Goal: Understand process/instructions

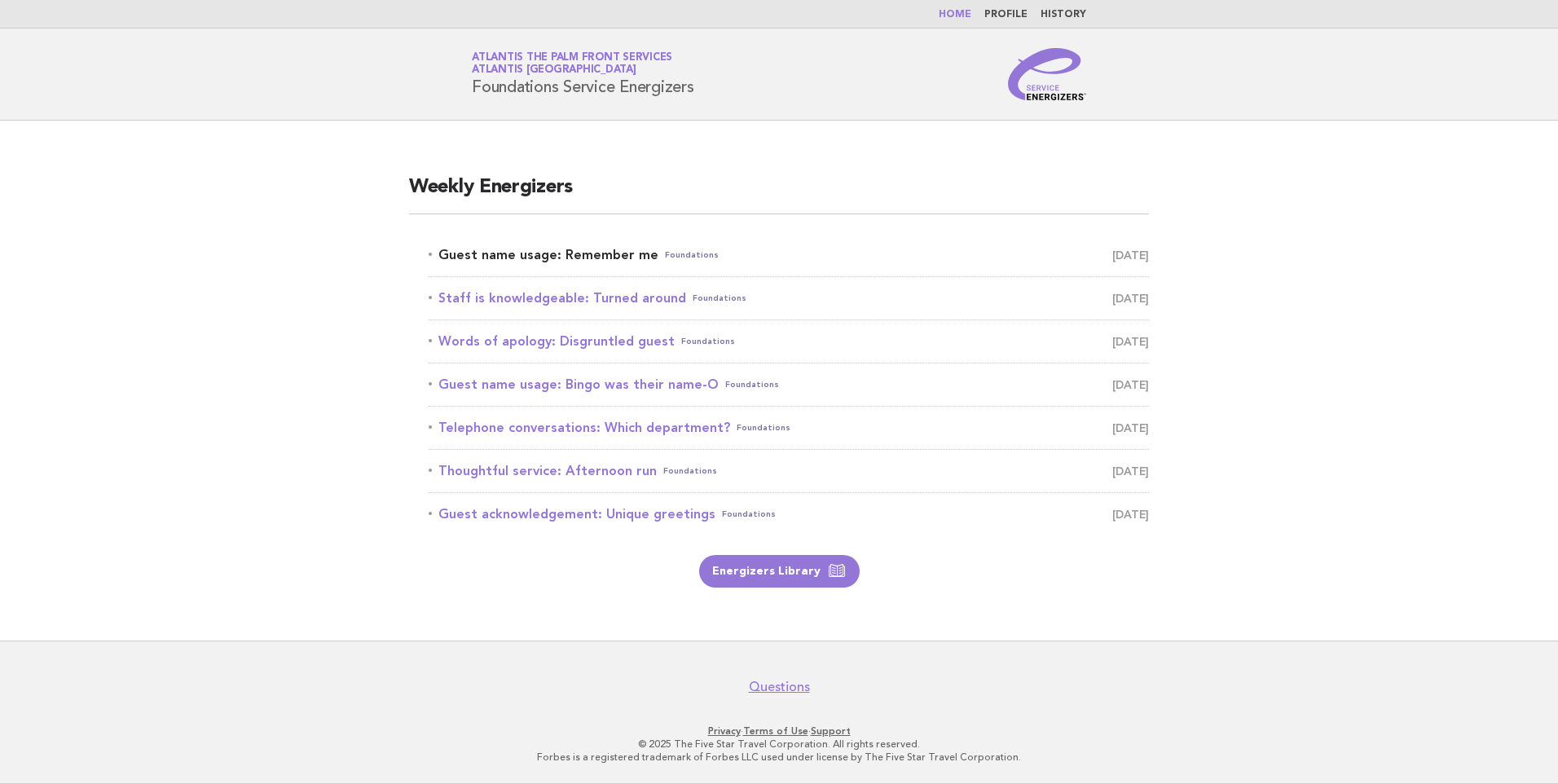
click at [556, 255] on link "Guest name usage: Remember me Foundations October 9" at bounding box center [789, 255] width 721 height 23
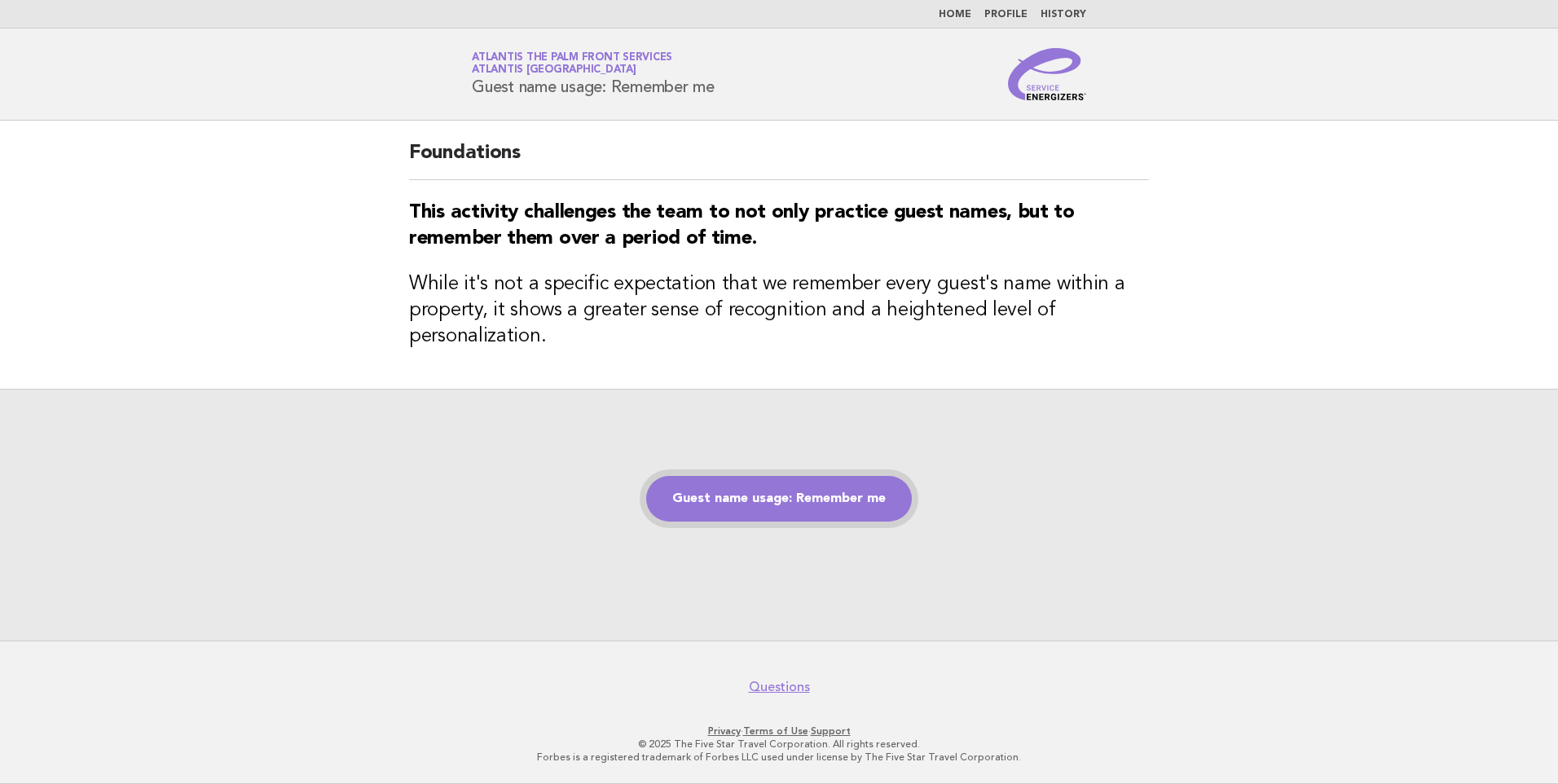
click at [774, 509] on link "Guest name usage: Remember me" at bounding box center [779, 499] width 266 height 46
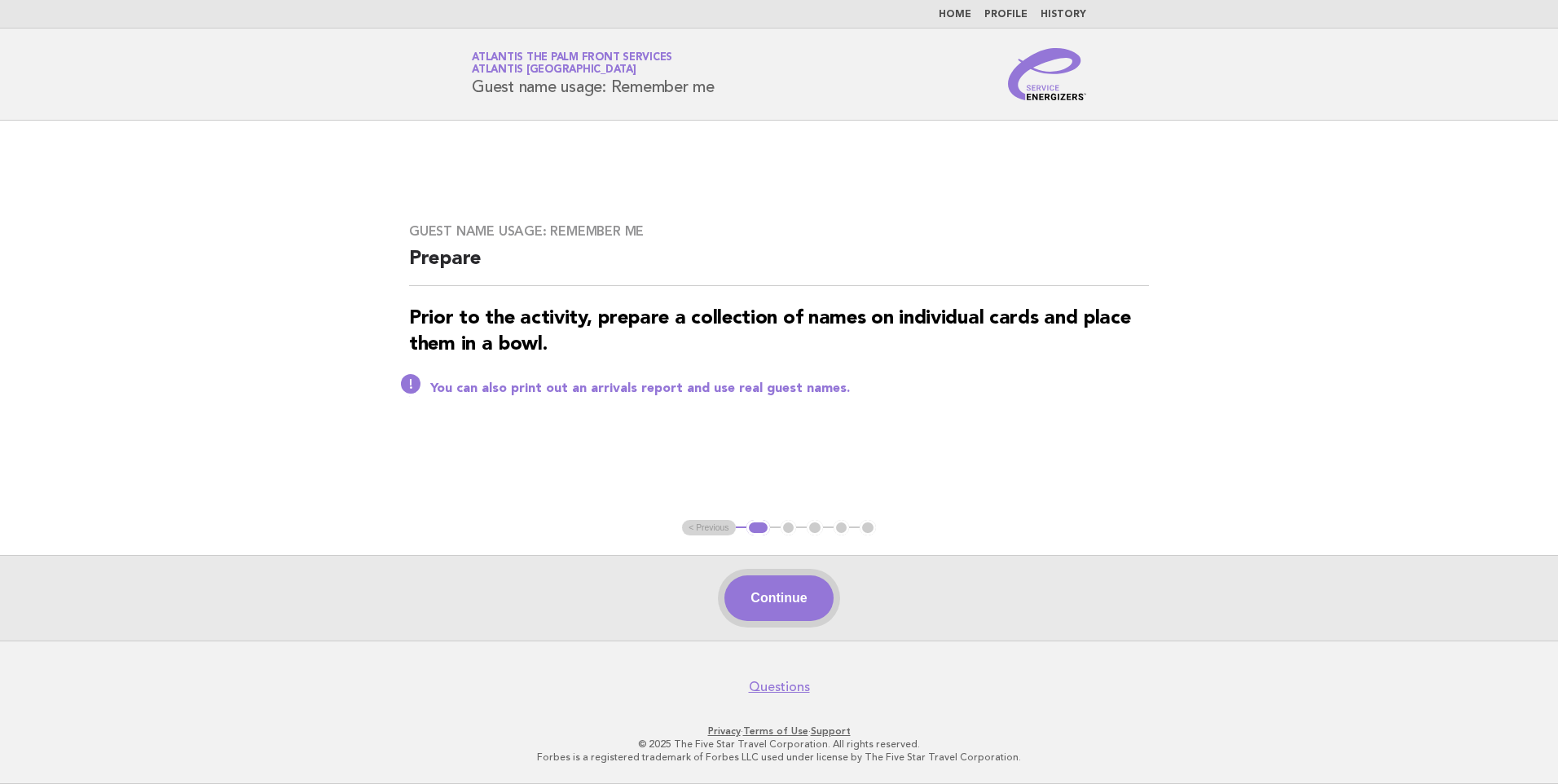
click at [814, 595] on button "Continue" at bounding box center [778, 598] width 109 height 46
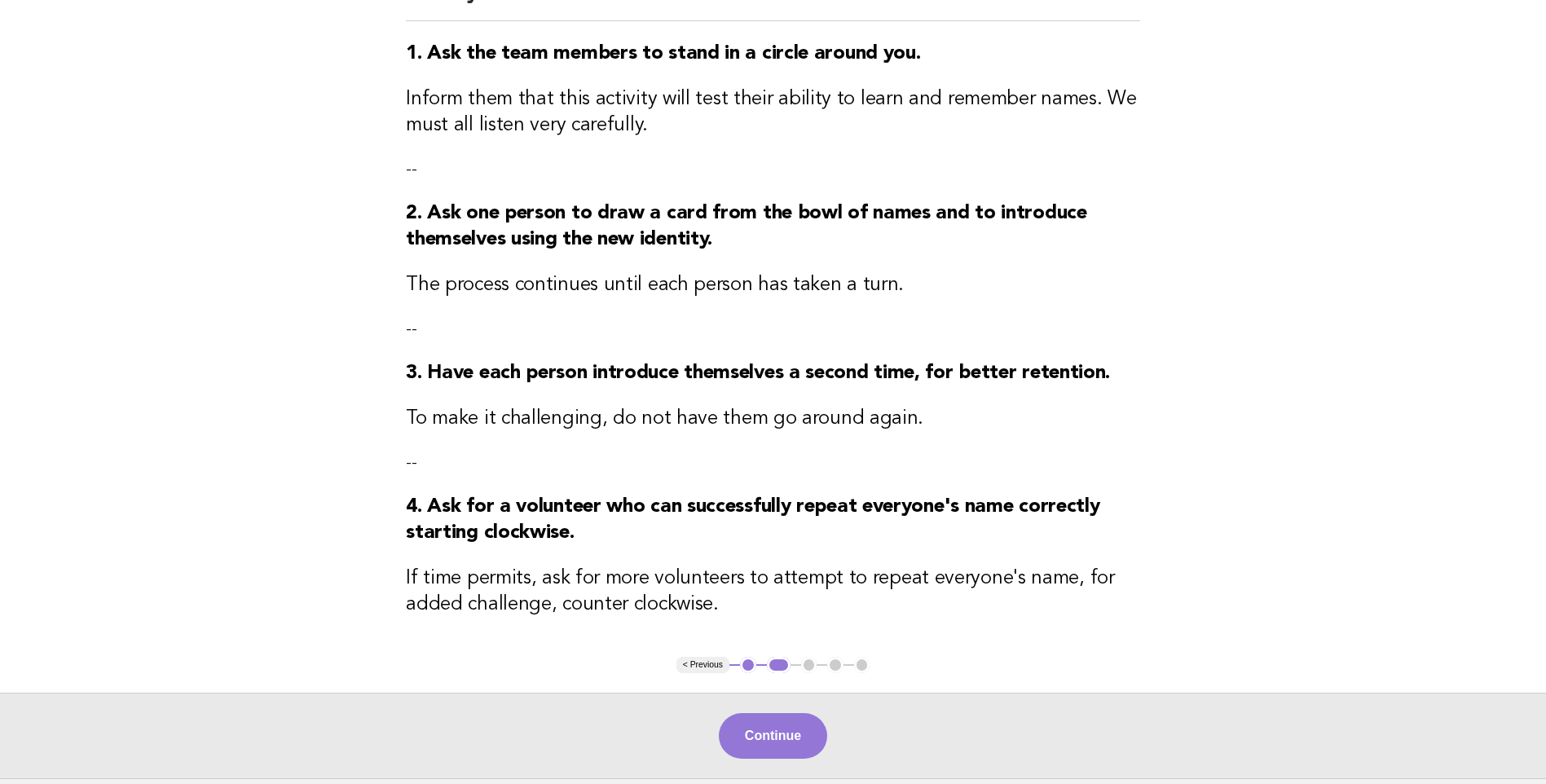
scroll to position [323, 0]
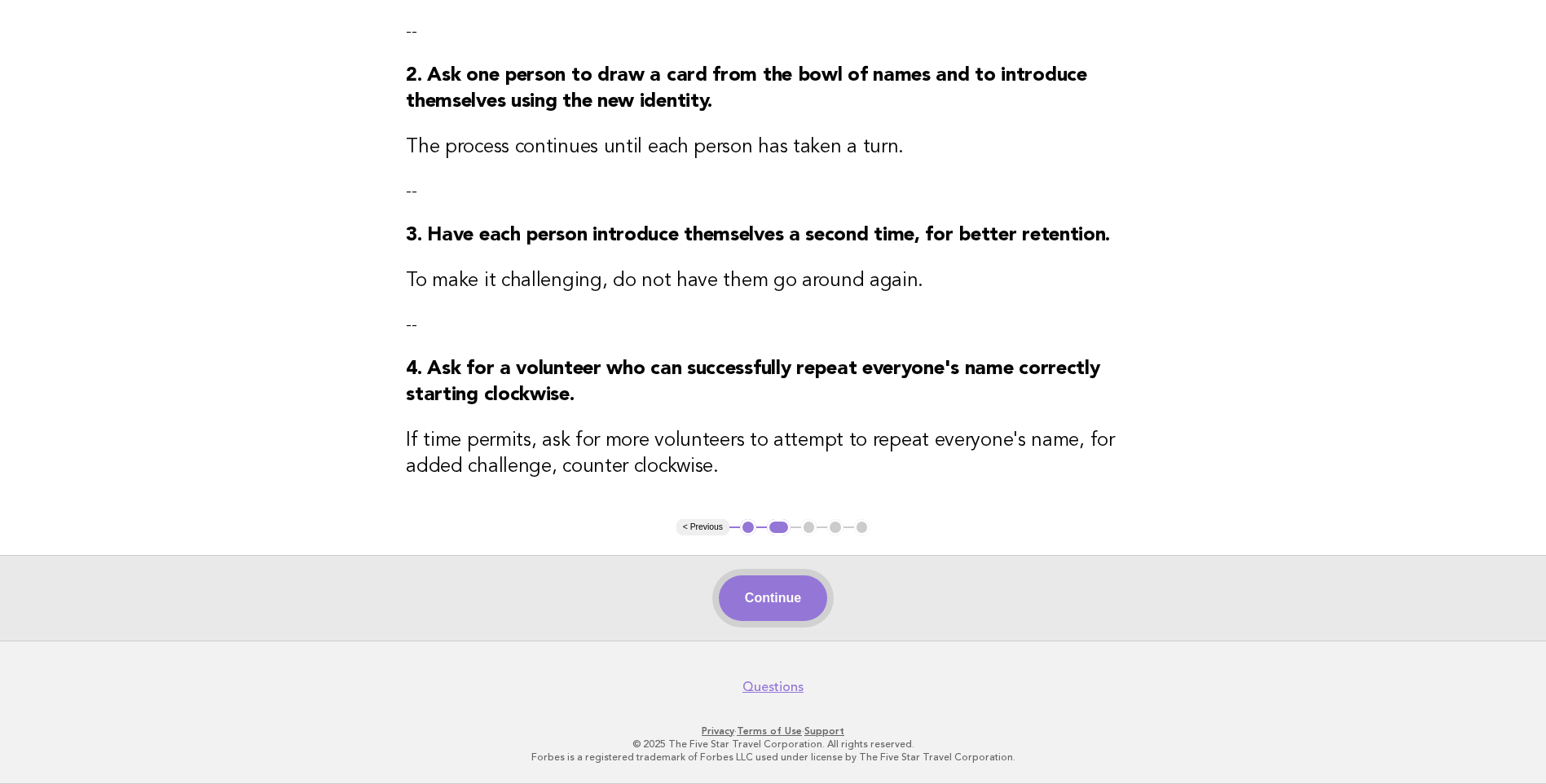
click at [789, 579] on button "Continue" at bounding box center [773, 598] width 109 height 46
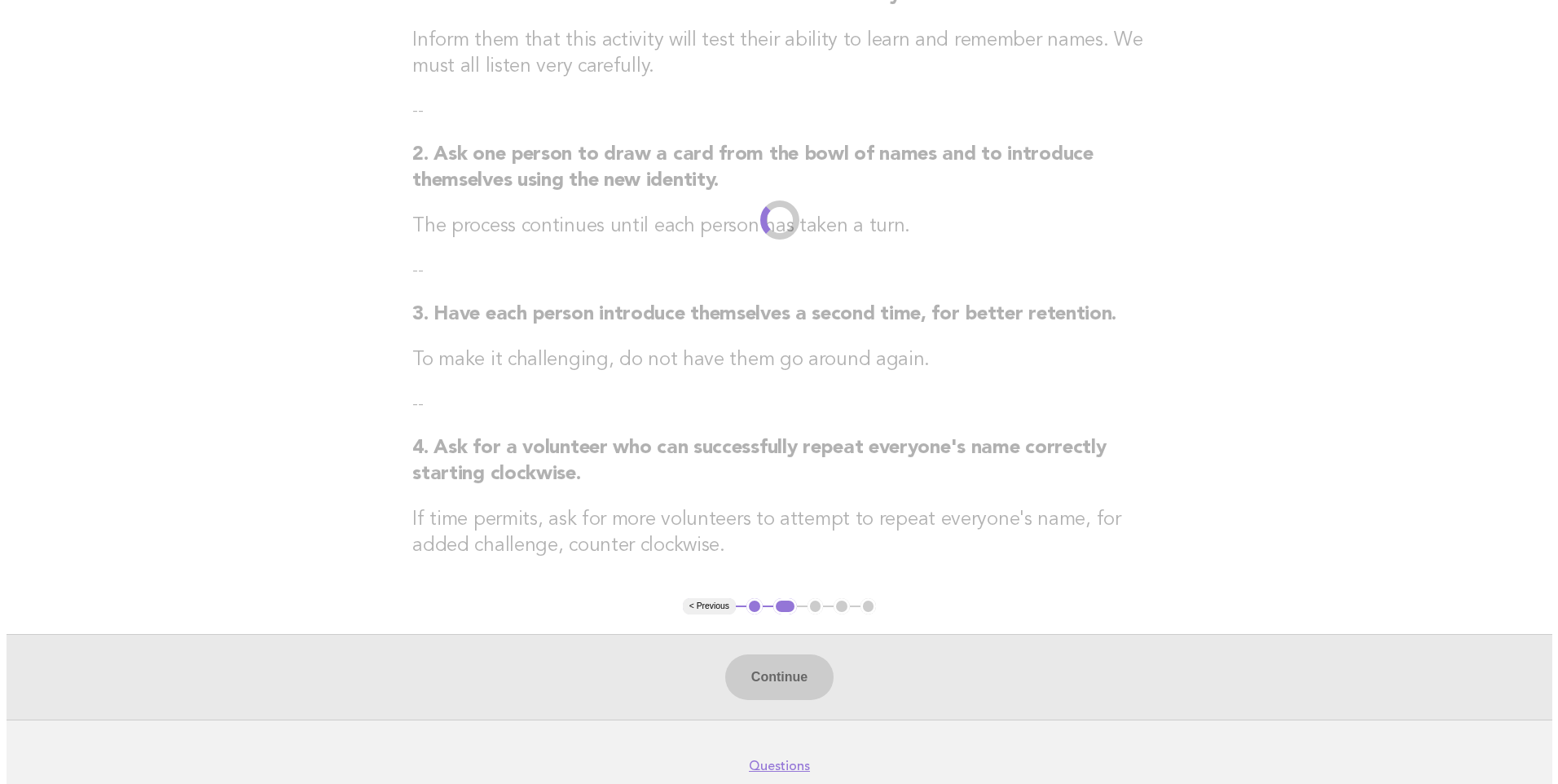
scroll to position [0, 0]
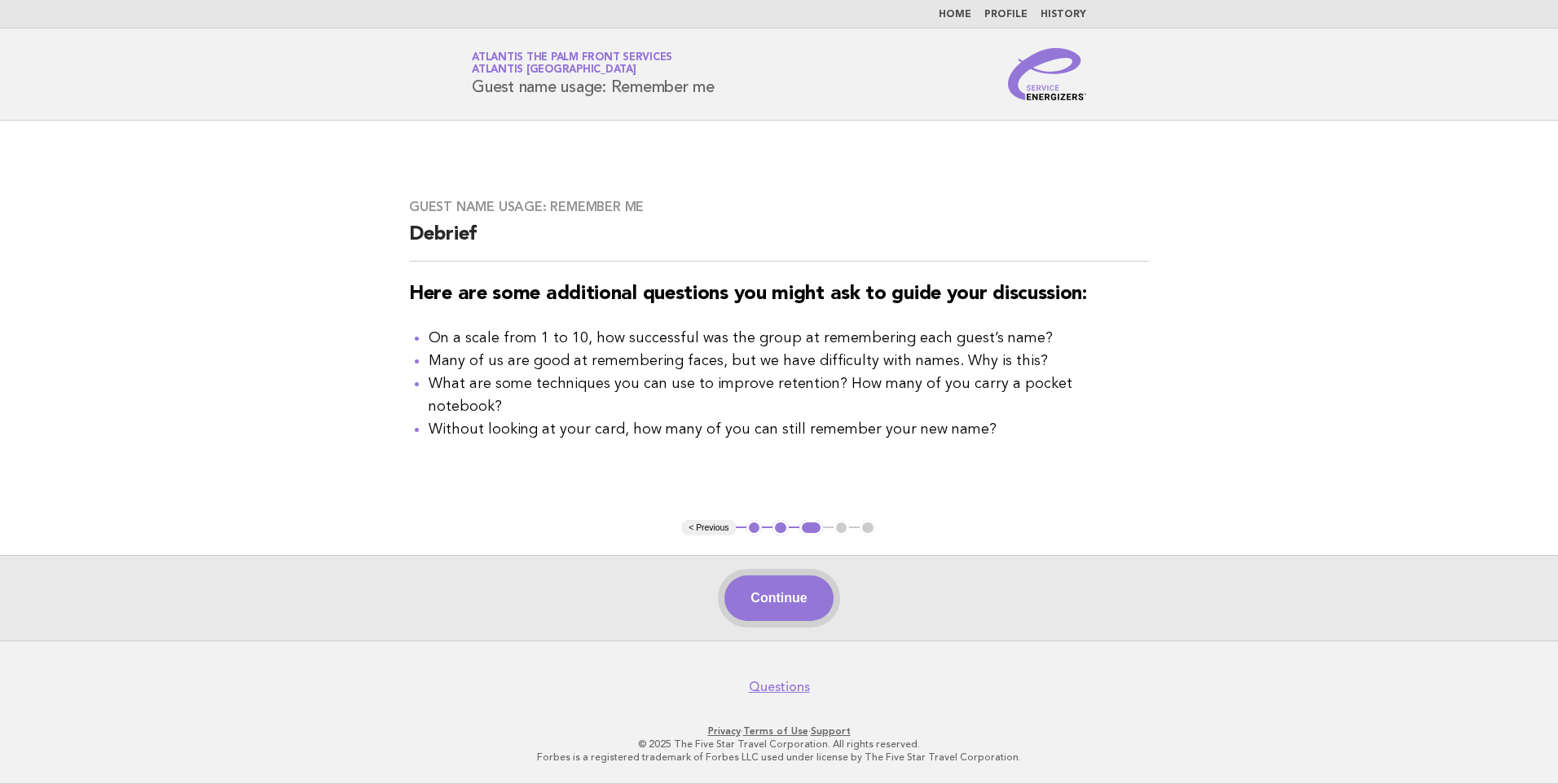
click at [777, 588] on button "Continue" at bounding box center [778, 598] width 109 height 46
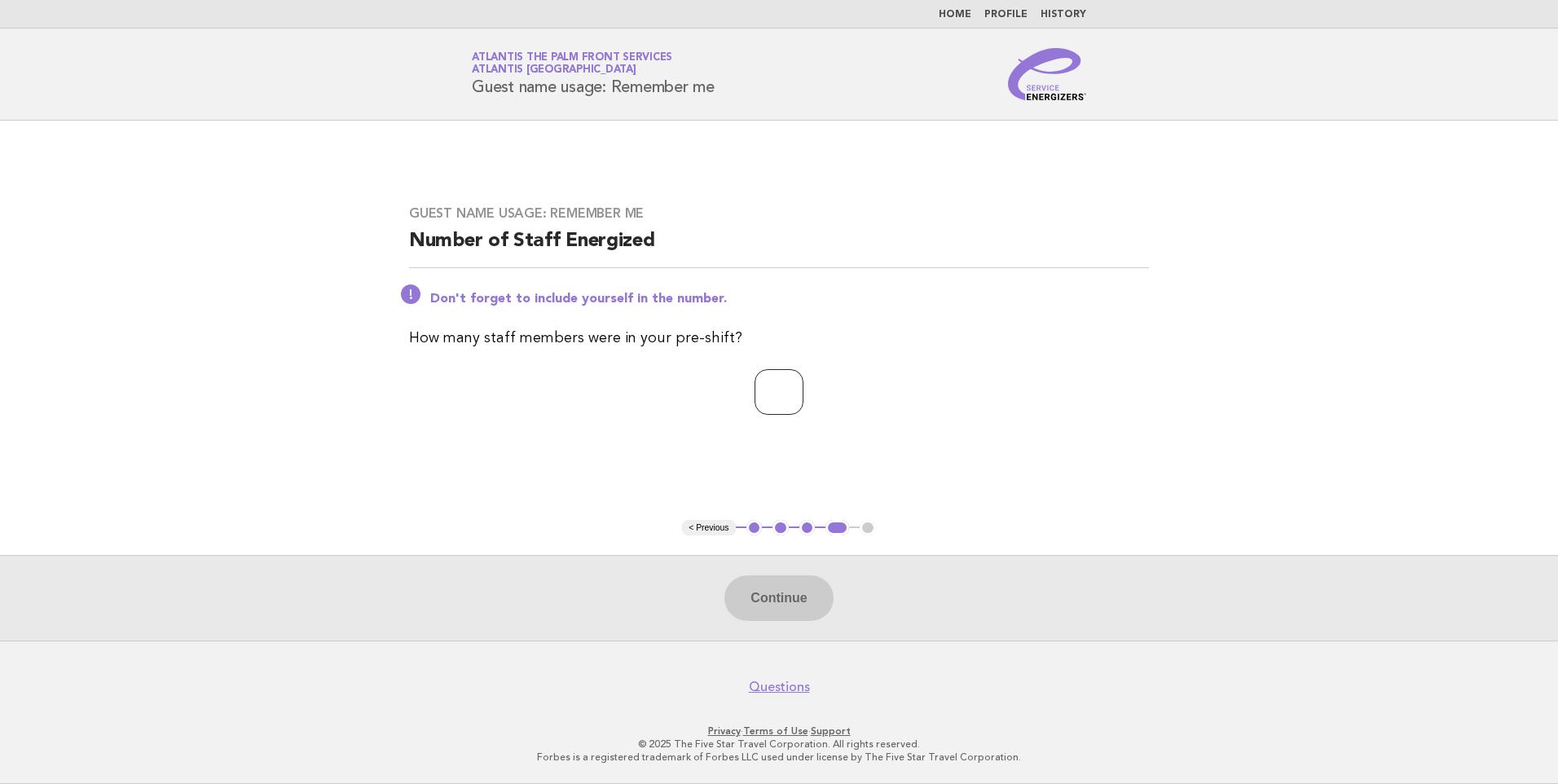
click at [778, 390] on input "number" at bounding box center [778, 392] width 49 height 46
type input "*"
click at [782, 605] on button "Continue" at bounding box center [778, 598] width 109 height 46
